Goal: Use online tool/utility: Utilize a website feature to perform a specific function

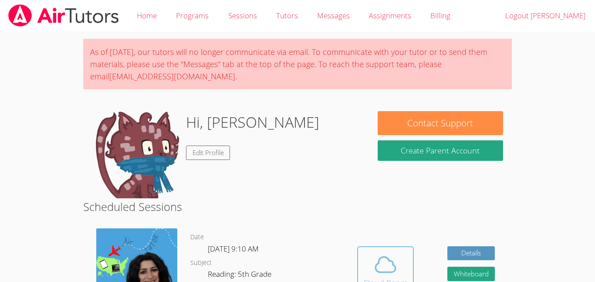
click at [376, 267] on icon at bounding box center [386, 264] width 20 height 15
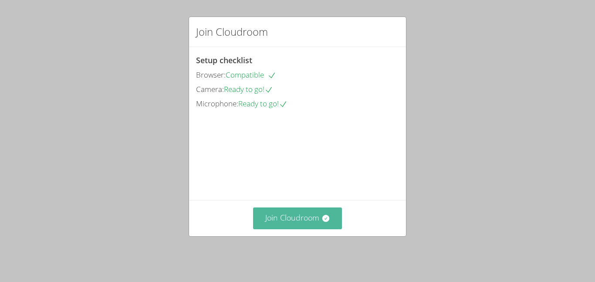
click at [332, 226] on button "Join Cloudroom" at bounding box center [297, 217] width 89 height 21
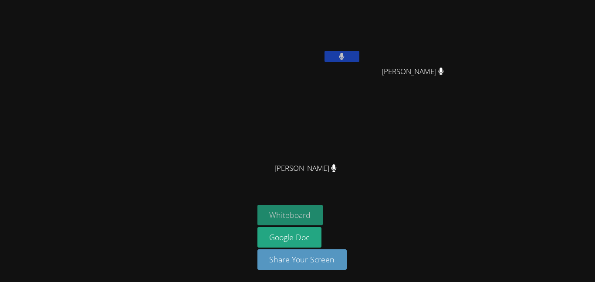
click at [292, 211] on button "Whiteboard" at bounding box center [291, 215] width 66 height 20
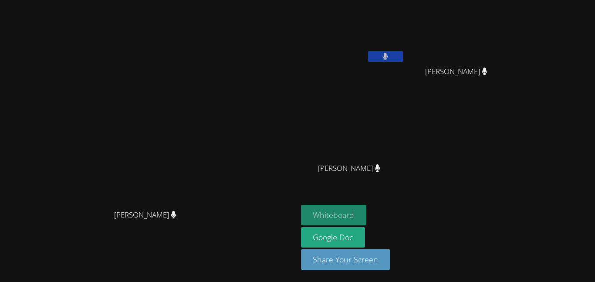
click at [367, 214] on button "Whiteboard" at bounding box center [334, 215] width 66 height 20
